Goal: Task Accomplishment & Management: Manage account settings

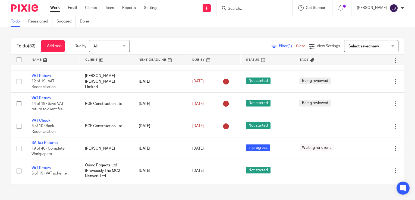
scroll to position [27, 0]
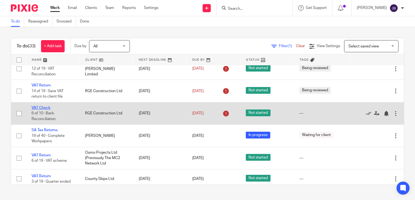
click at [46, 108] on link "VAT Check" at bounding box center [41, 108] width 19 height 4
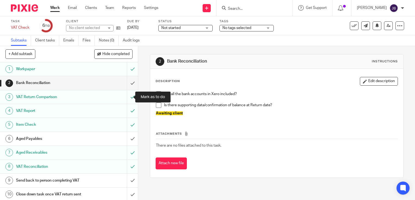
scroll to position [1, 0]
click at [33, 135] on h1 "Aged Payables" at bounding box center [51, 138] width 70 height 8
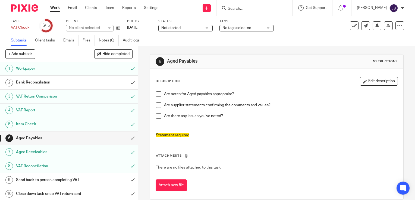
scroll to position [1, 0]
click at [54, 181] on h1 "Send back to person completing VAT" at bounding box center [51, 180] width 70 height 8
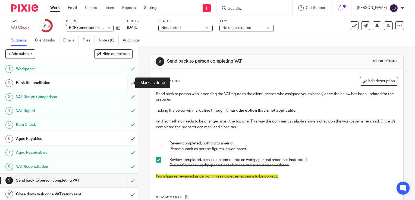
click at [129, 83] on input "submit" at bounding box center [69, 83] width 138 height 14
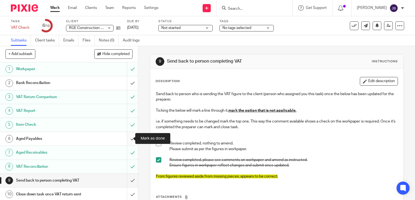
drag, startPoint x: 126, startPoint y: 137, endPoint x: 126, endPoint y: 145, distance: 7.9
click at [126, 137] on input "submit" at bounding box center [69, 139] width 138 height 14
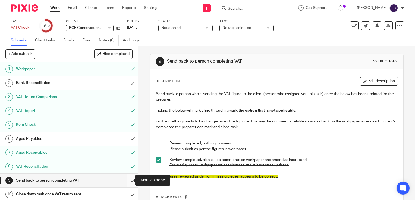
click at [126, 179] on input "submit" at bounding box center [69, 181] width 138 height 14
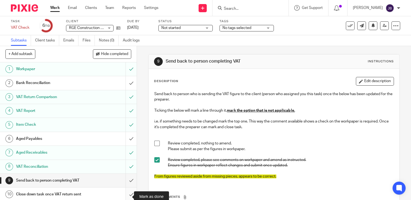
click at [127, 193] on input "submit" at bounding box center [68, 195] width 137 height 14
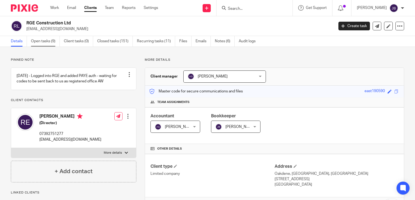
click at [48, 43] on link "Open tasks (9)" at bounding box center [45, 41] width 29 height 11
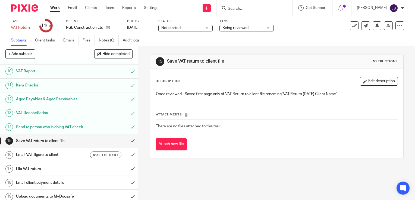
scroll to position [131, 0]
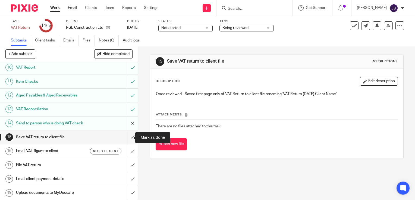
click at [125, 140] on input "submit" at bounding box center [69, 138] width 138 height 14
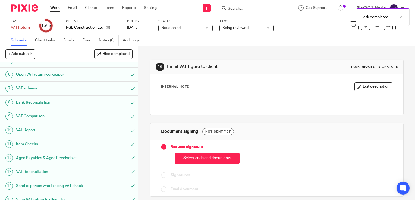
scroll to position [81, 0]
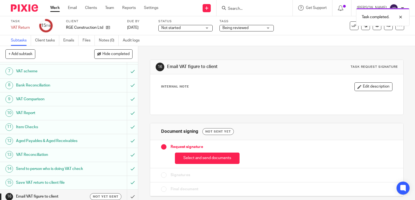
drag, startPoint x: 198, startPoint y: 156, endPoint x: 196, endPoint y: 149, distance: 7.5
click at [198, 156] on button "Select and send documents" at bounding box center [207, 159] width 65 height 12
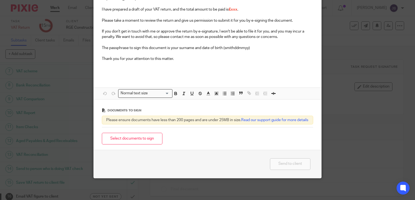
scroll to position [81, 0]
click at [141, 136] on button "Select documents to sign" at bounding box center [132, 139] width 61 height 12
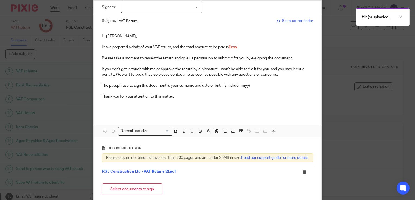
scroll to position [0, 0]
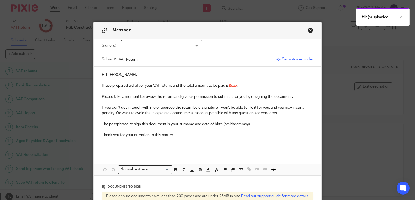
click at [155, 49] on div at bounding box center [161, 45] width 81 height 11
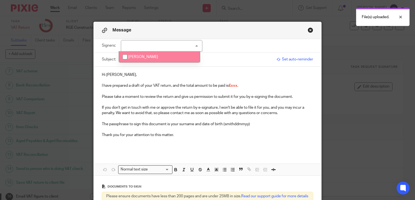
click at [130, 56] on span "[PERSON_NAME]" at bounding box center [143, 57] width 30 height 4
checkbox input "true"
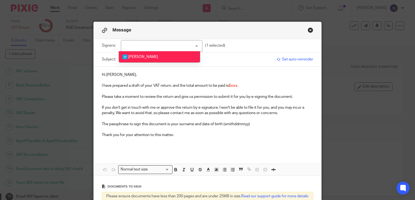
click at [237, 87] on p "I have prepared a draft of your VAT return, and the total amount to be paid is …" at bounding box center [207, 85] width 211 height 5
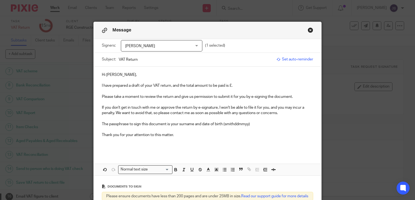
click at [224, 87] on p "I have prepared a draft of your VAT return, and the total amount to be paid is …" at bounding box center [207, 85] width 211 height 5
click at [241, 86] on p "I have prepared a draft of your VAT return, and the total amount to be reclaime…" at bounding box center [207, 85] width 211 height 5
click at [240, 86] on p "I have prepared a draft of your VAT return, and the total amount to be reclaime…" at bounding box center [207, 85] width 211 height 5
click at [261, 137] on p "Thank you for your attention to this matter." at bounding box center [207, 135] width 211 height 5
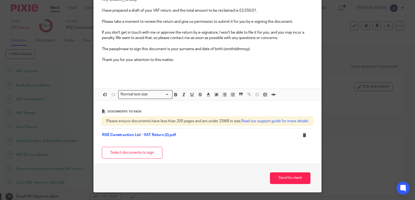
scroll to position [81, 0]
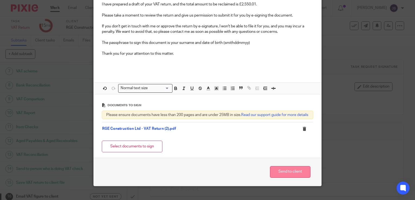
click at [293, 176] on button "Send to client" at bounding box center [290, 173] width 40 height 12
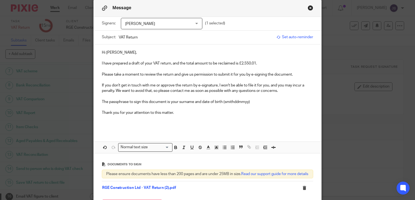
scroll to position [0, 0]
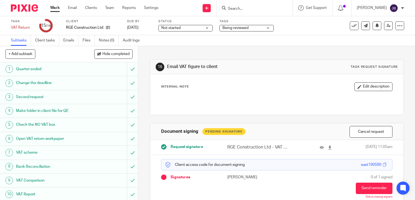
click at [258, 27] on span "Being reviewed" at bounding box center [242, 28] width 41 height 6
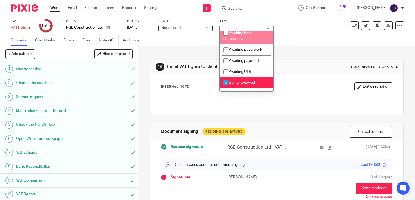
scroll to position [54, 0]
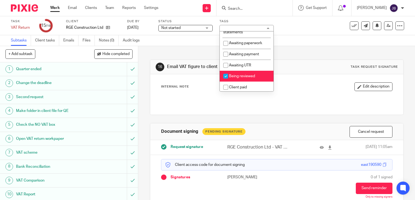
click at [226, 81] on input "checkbox" at bounding box center [226, 76] width 10 height 10
checkbox input "false"
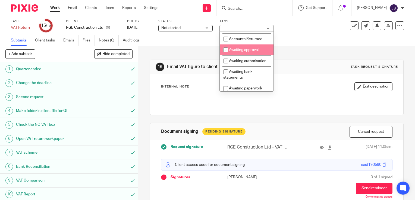
scroll to position [0, 0]
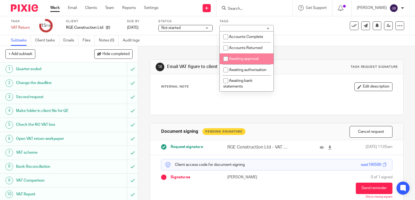
click at [225, 58] on input "checkbox" at bounding box center [226, 59] width 10 height 10
checkbox input "true"
click at [298, 45] on div "Subtasks Client tasks Emails Files Notes (0) Audit logs" at bounding box center [207, 40] width 415 height 11
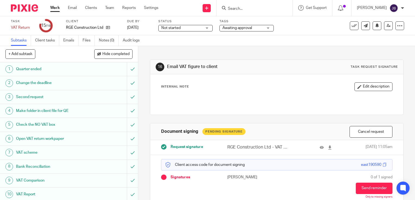
click at [50, 11] on div "Work Email Clients Team Reports Settings Work Email Clients Team Reports Settin…" at bounding box center [106, 8] width 122 height 16
click at [53, 10] on link "Work" at bounding box center [55, 7] width 10 height 5
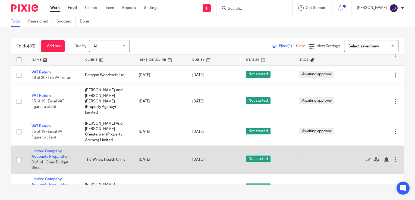
scroll to position [435, 0]
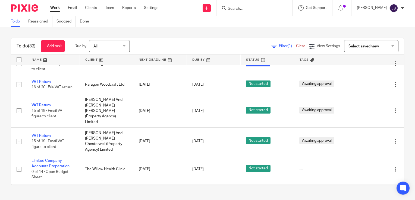
click at [180, 45] on div "Filter (1) Clear View Settings View Settings (1) Filters Clear Save Manage save…" at bounding box center [271, 46] width 265 height 12
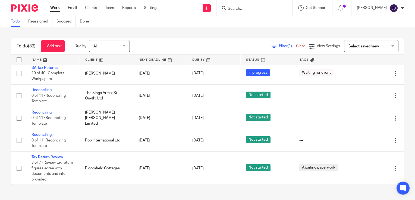
scroll to position [163, 0]
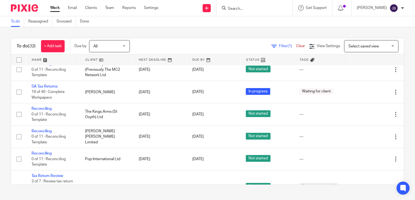
click at [265, 8] on input "Search" at bounding box center [251, 9] width 49 height 5
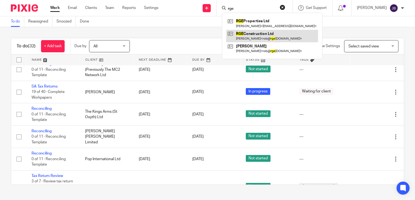
type input "rge"
click at [260, 37] on link at bounding box center [272, 36] width 92 height 12
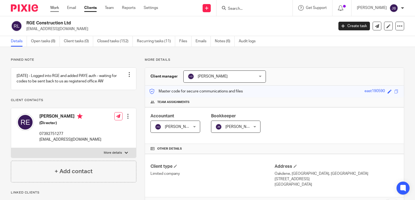
click at [55, 8] on link "Work" at bounding box center [54, 7] width 9 height 5
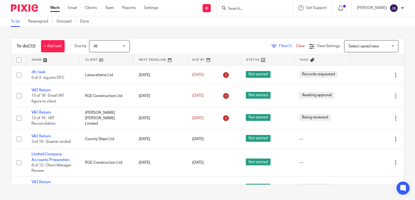
click at [271, 38] on div "To do (32) + Add task Due by All All Today Tomorrow This week Next week This mo…" at bounding box center [207, 46] width 393 height 16
click at [259, 49] on div "Filter (1) Clear View Settings View Settings (1) Filters Clear Save Manage save…" at bounding box center [271, 46] width 265 height 12
click at [271, 46] on icon at bounding box center [273, 46] width 5 height 5
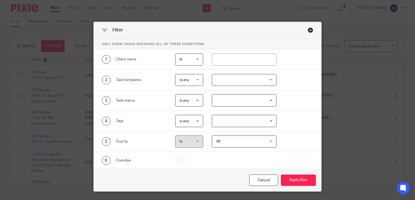
click at [236, 80] on div at bounding box center [244, 80] width 65 height 12
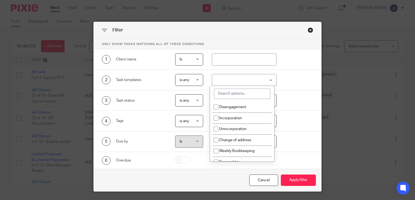
click at [224, 96] on input "search" at bounding box center [242, 94] width 56 height 10
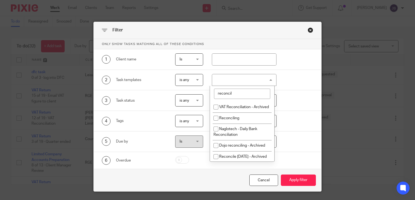
type input "reconcil"
click at [281, 175] on button "Apply filter" at bounding box center [298, 181] width 35 height 12
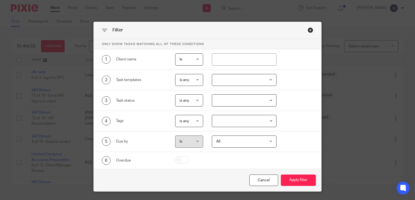
click at [217, 79] on div at bounding box center [244, 80] width 65 height 12
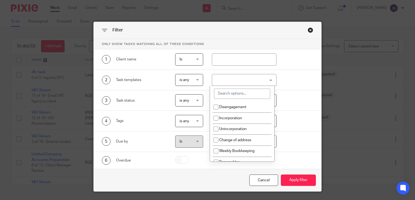
click at [225, 95] on input "search" at bounding box center [242, 94] width 56 height 10
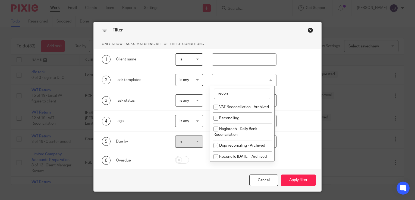
type input "recon"
click at [281, 175] on button "Apply filter" at bounding box center [298, 181] width 35 height 12
click at [215, 123] on input "checkbox" at bounding box center [216, 118] width 10 height 10
checkbox input "true"
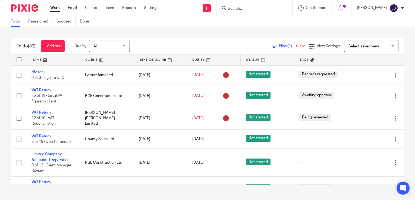
click at [266, 49] on div "Filter (1) Clear View Settings View Settings (1) Filters Clear Save Manage save…" at bounding box center [271, 46] width 265 height 12
click at [271, 46] on icon at bounding box center [273, 46] width 5 height 5
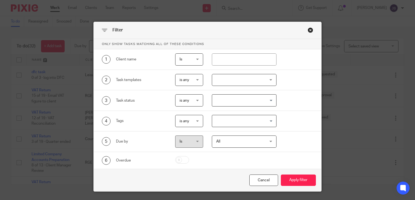
click at [230, 83] on div at bounding box center [244, 80] width 65 height 12
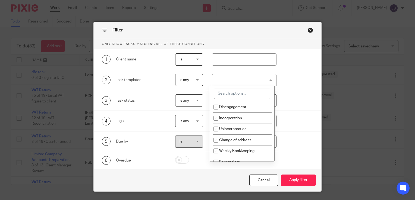
click at [221, 97] on input "search" at bounding box center [242, 94] width 56 height 10
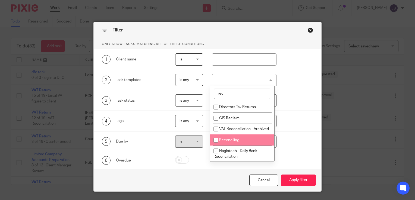
type input "rec"
drag, startPoint x: 217, startPoint y: 144, endPoint x: 226, endPoint y: 150, distance: 10.7
click at [217, 144] on input "checkbox" at bounding box center [216, 140] width 10 height 10
checkbox input "true"
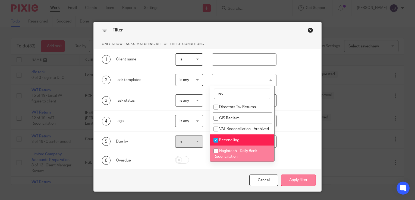
click at [291, 177] on button "Apply filter" at bounding box center [298, 181] width 35 height 12
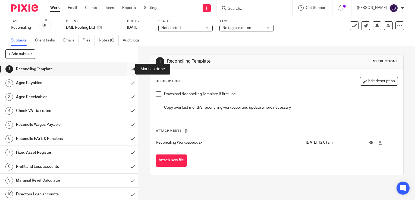
click at [126, 69] on input "submit" at bounding box center [69, 69] width 138 height 14
click at [128, 87] on input "submit" at bounding box center [69, 83] width 138 height 14
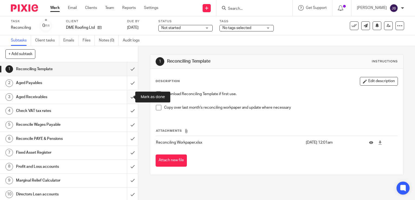
click at [127, 102] on input "submit" at bounding box center [69, 97] width 138 height 14
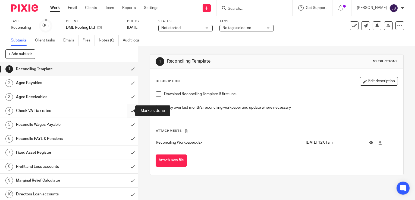
click at [126, 112] on input "submit" at bounding box center [69, 111] width 138 height 14
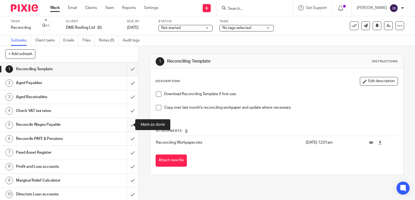
click at [128, 129] on input "submit" at bounding box center [69, 125] width 138 height 14
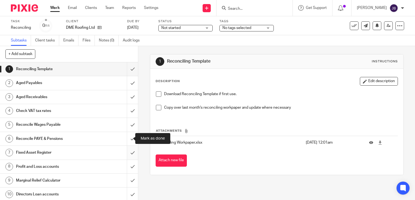
drag, startPoint x: 128, startPoint y: 139, endPoint x: 128, endPoint y: 154, distance: 14.7
click at [128, 140] on input "submit" at bounding box center [69, 139] width 138 height 14
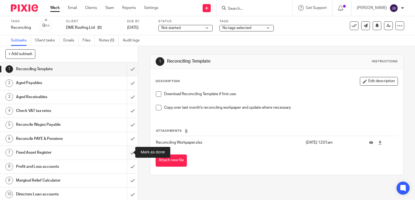
click at [128, 157] on input "submit" at bounding box center [69, 153] width 138 height 14
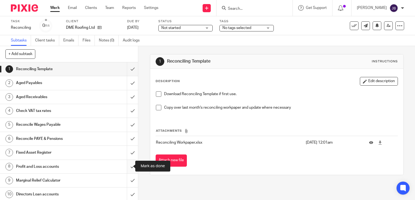
click at [128, 167] on input "submit" at bounding box center [69, 167] width 138 height 14
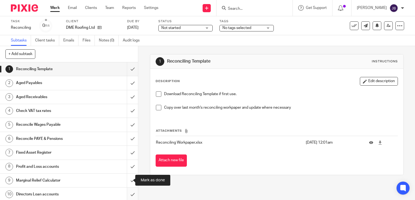
drag, startPoint x: 128, startPoint y: 178, endPoint x: 128, endPoint y: 189, distance: 11.2
click at [128, 178] on input "submit" at bounding box center [69, 181] width 138 height 14
click at [127, 195] on input "submit" at bounding box center [69, 195] width 138 height 14
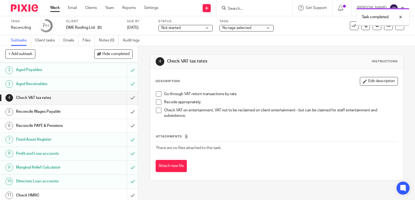
scroll to position [15, 0]
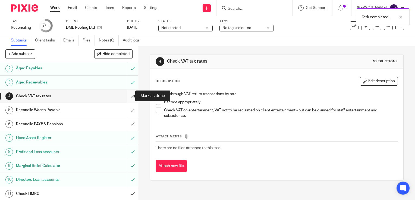
click at [126, 97] on input "submit" at bounding box center [69, 97] width 138 height 14
click at [127, 112] on input "submit" at bounding box center [69, 111] width 138 height 14
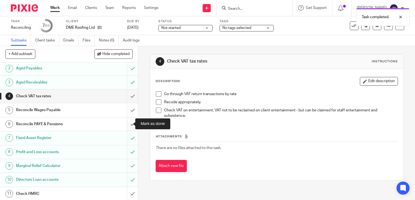
click at [127, 123] on input "submit" at bounding box center [69, 125] width 138 height 14
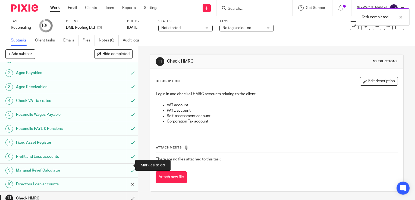
scroll to position [15, 0]
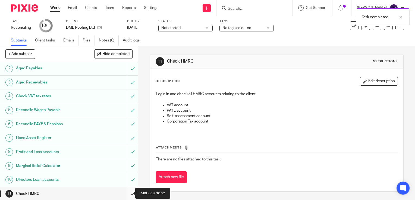
click at [125, 196] on input "submit" at bounding box center [69, 194] width 138 height 14
